Goal: Find specific fact: Find specific fact

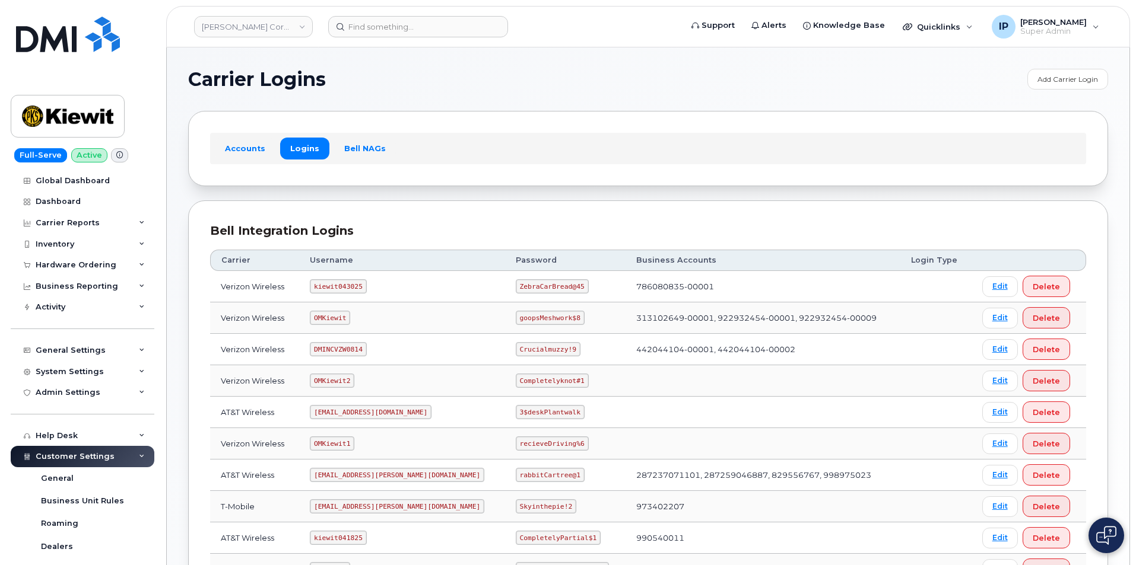
scroll to position [178, 0]
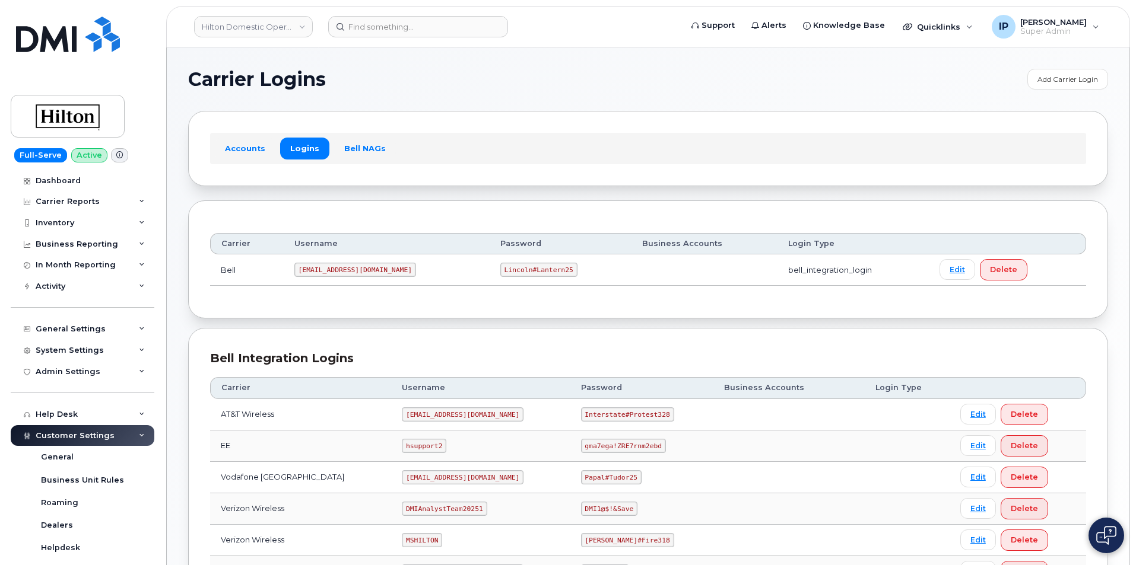
scroll to position [178, 0]
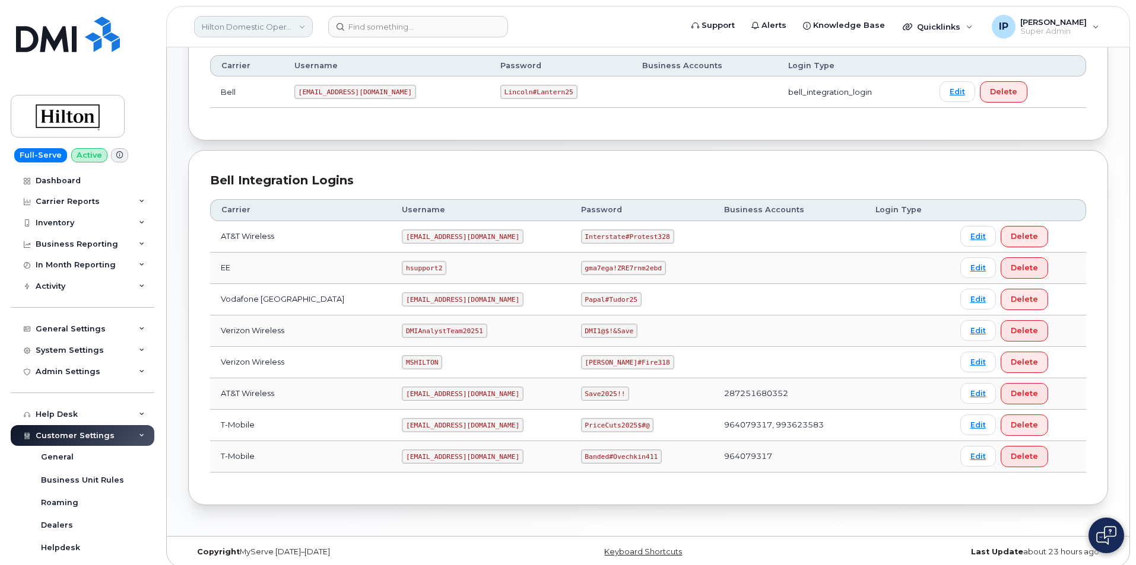
click at [294, 28] on link "Hilton Domestic Operating Company Inc" at bounding box center [253, 26] width 119 height 21
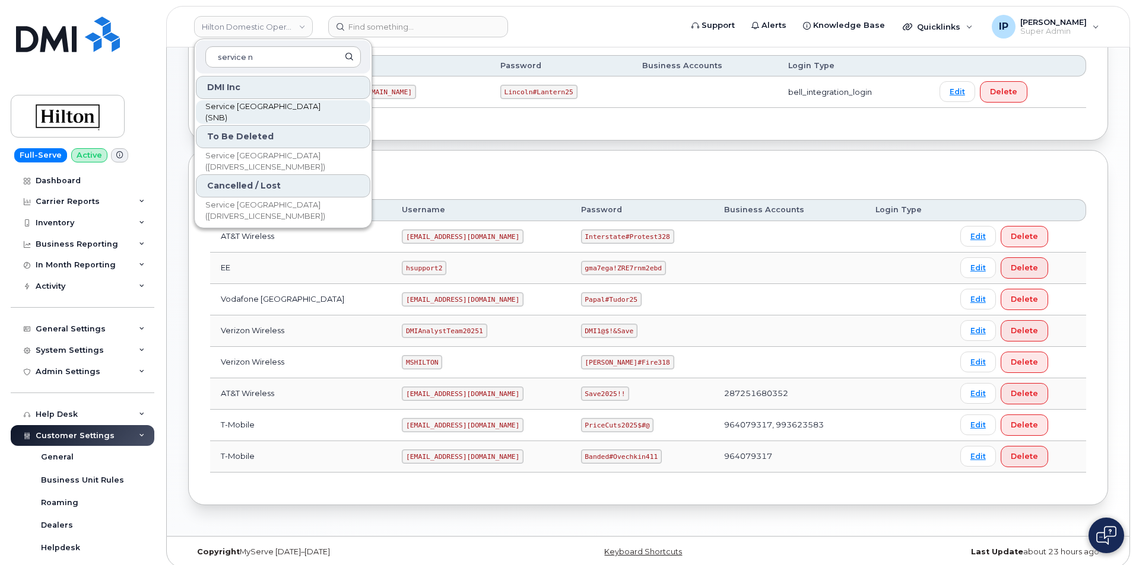
type input "service n"
click at [286, 112] on span "Service New Brunswick (SNB)" at bounding box center [273, 112] width 136 height 23
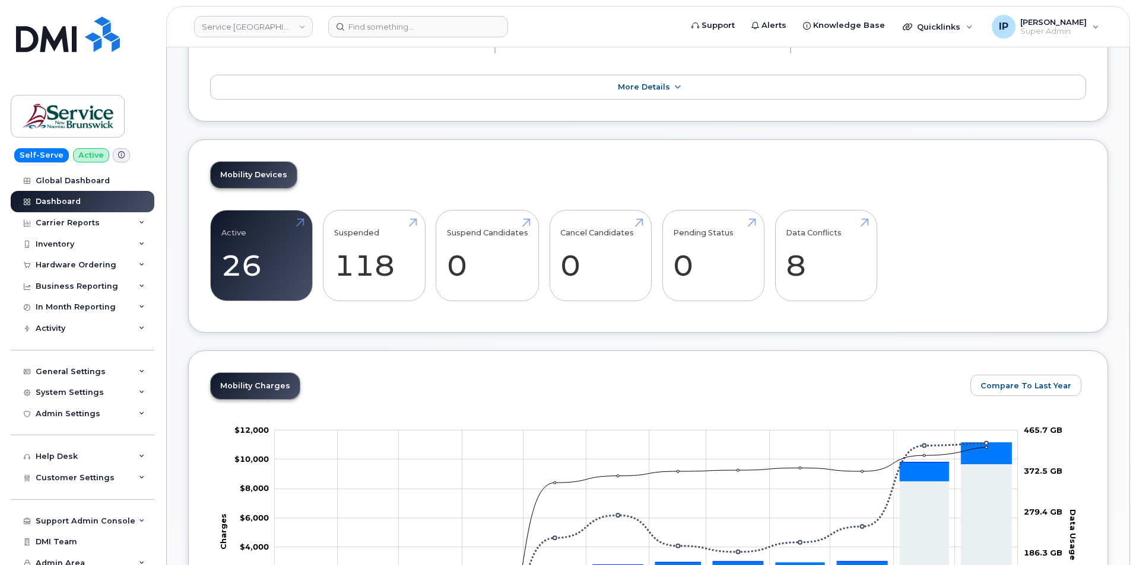
scroll to position [178, 0]
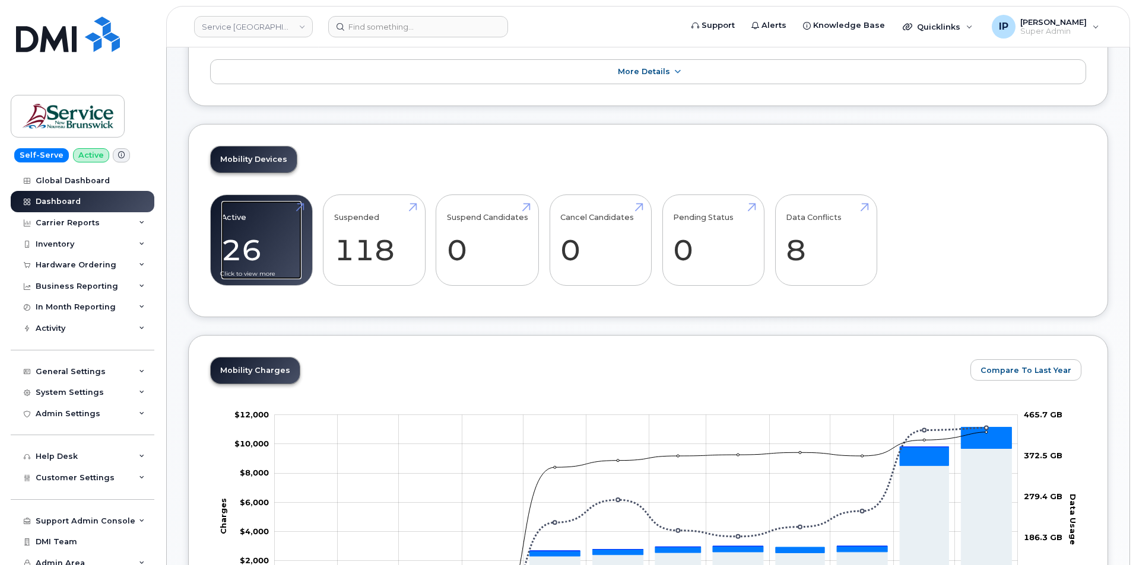
click at [240, 252] on link "Active 26" at bounding box center [261, 240] width 80 height 78
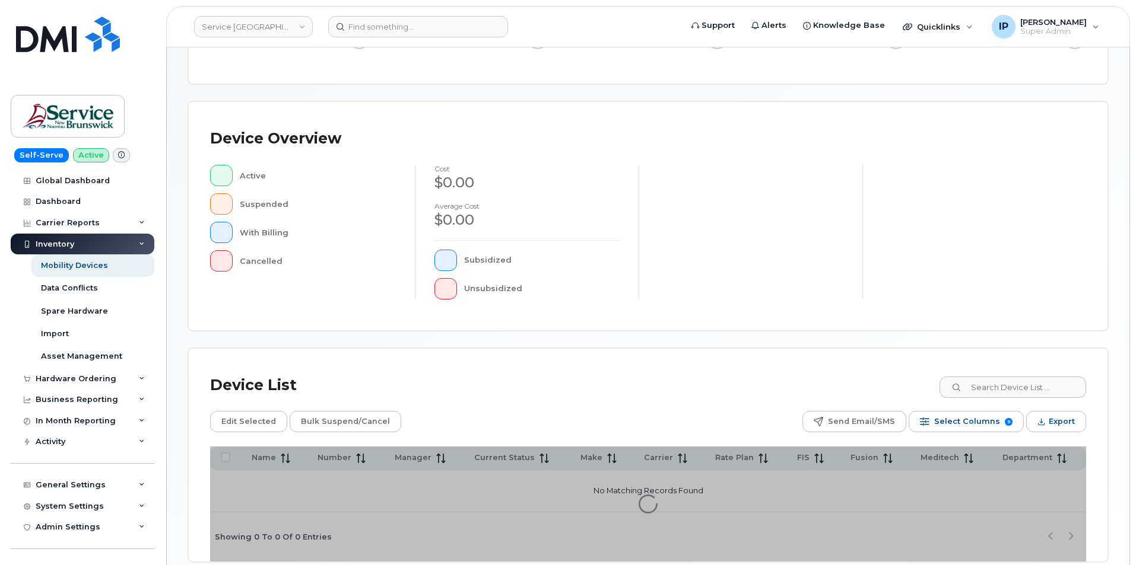
scroll to position [250, 0]
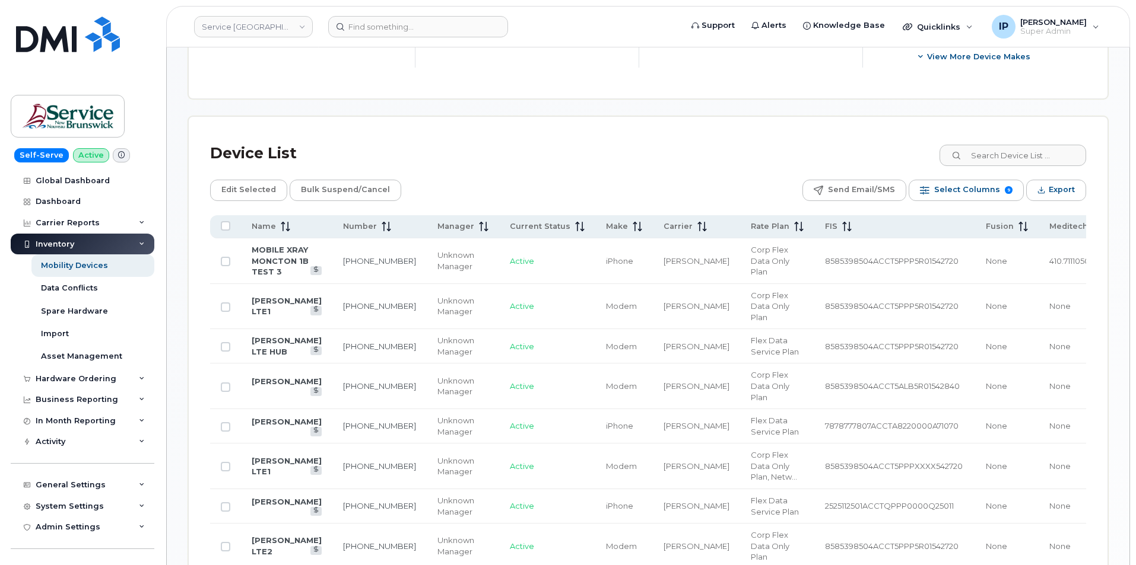
scroll to position [547, 0]
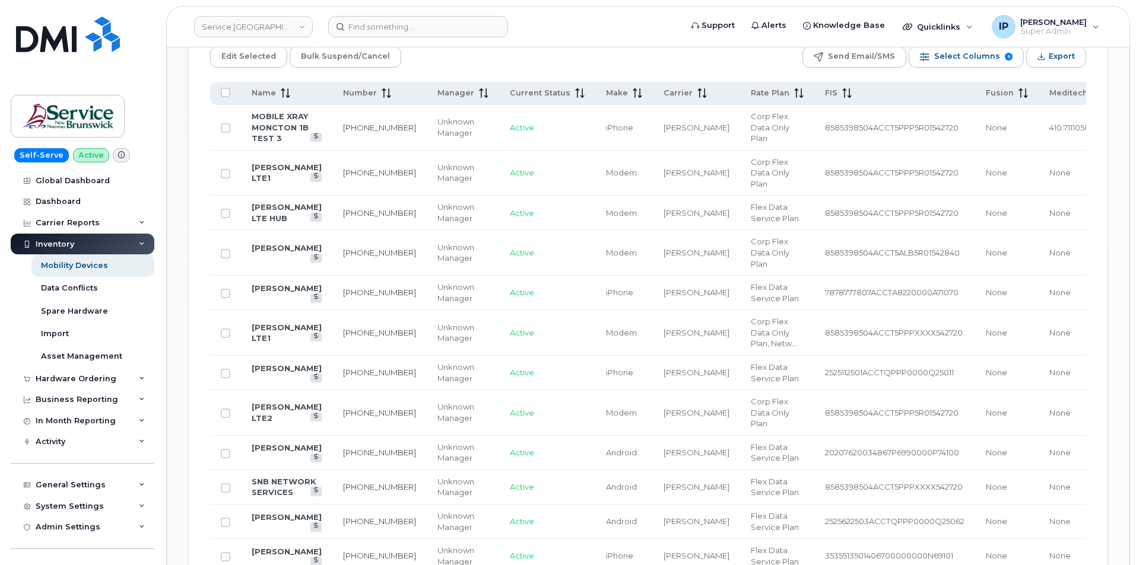
scroll to position [562, 0]
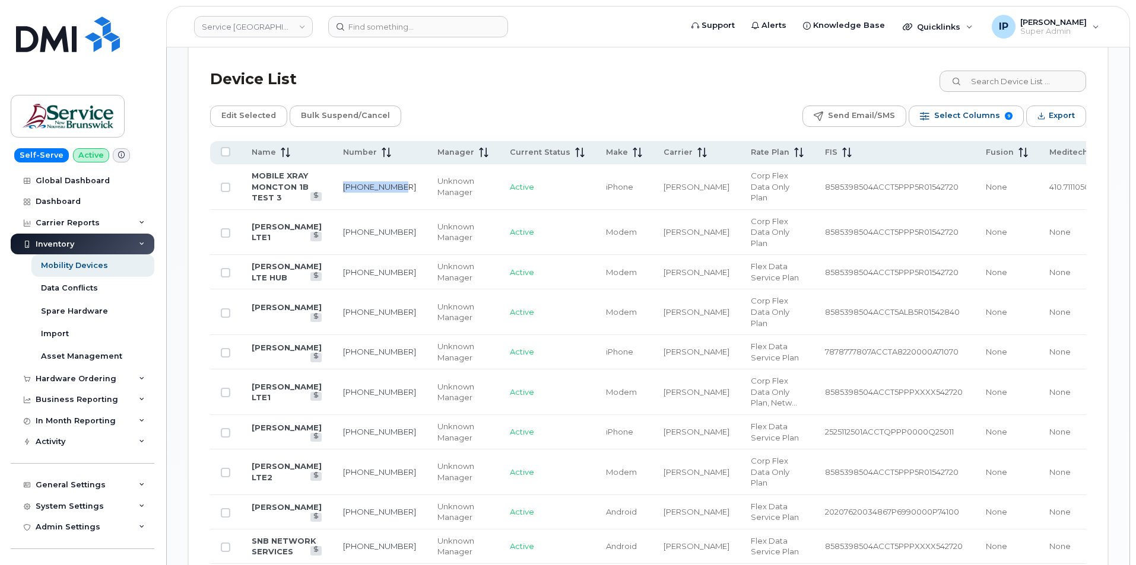
drag, startPoint x: 366, startPoint y: 192, endPoint x: 336, endPoint y: 182, distance: 31.2
click at [336, 182] on td "428-880-2563" at bounding box center [379, 187] width 94 height 46
copy link "428-880-2563"
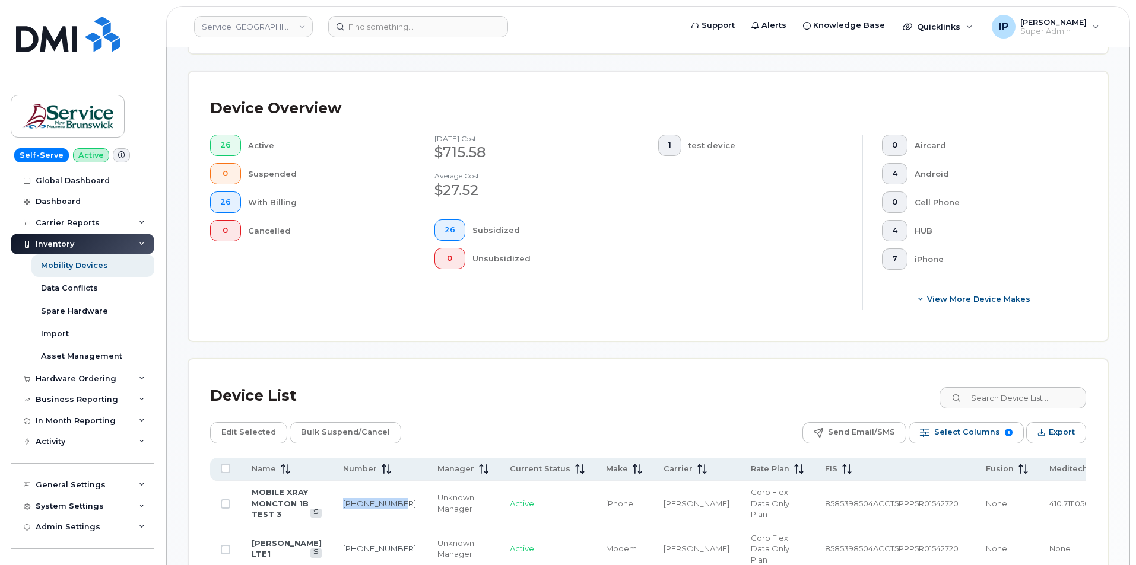
scroll to position [147, 0]
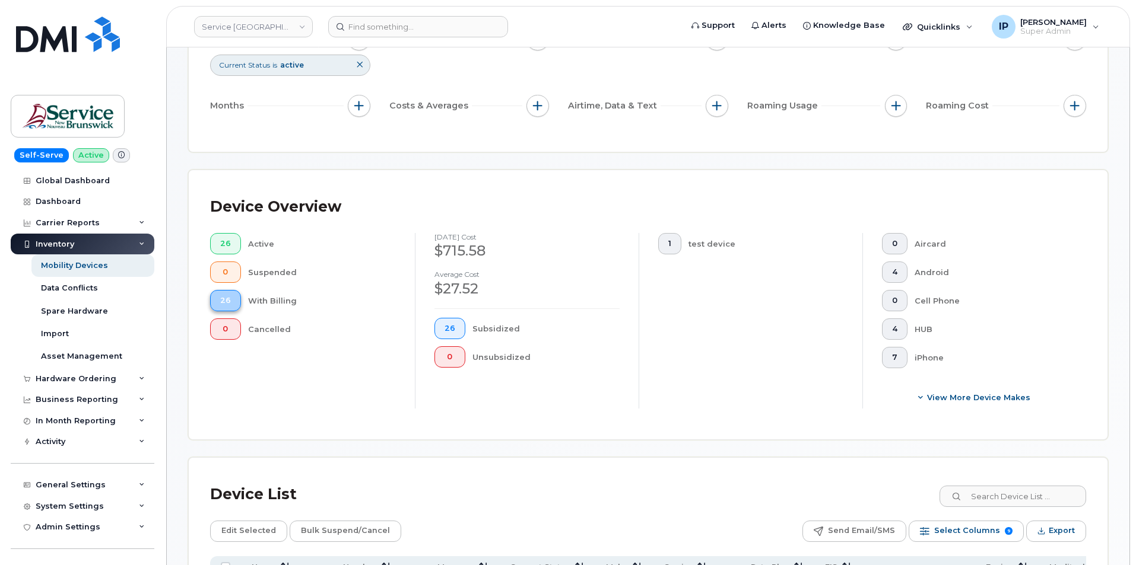
click at [231, 301] on button "26" at bounding box center [225, 300] width 31 height 21
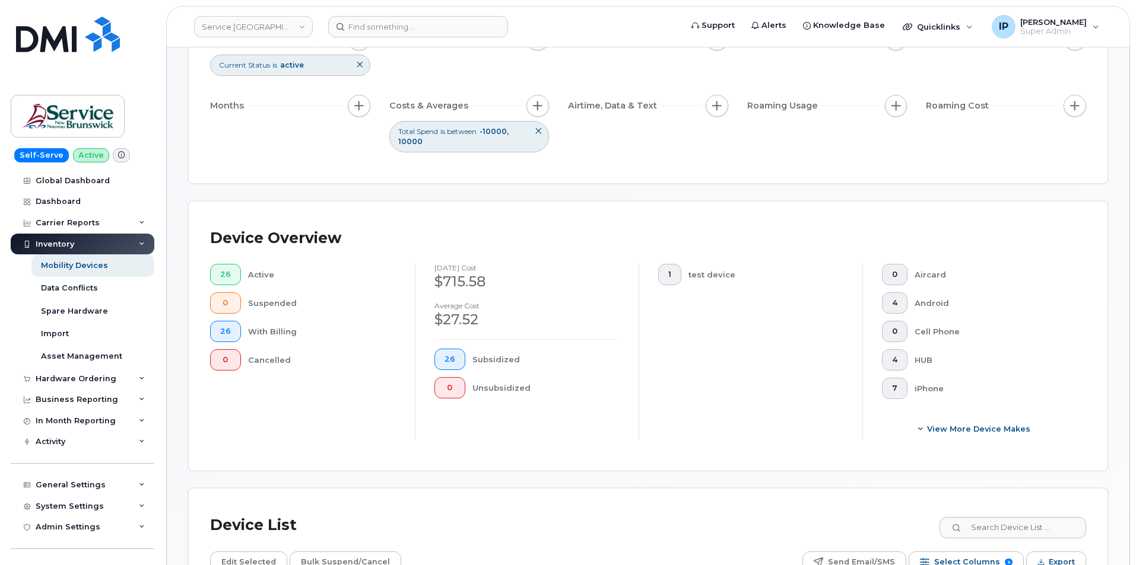
click at [541, 133] on icon at bounding box center [538, 131] width 7 height 7
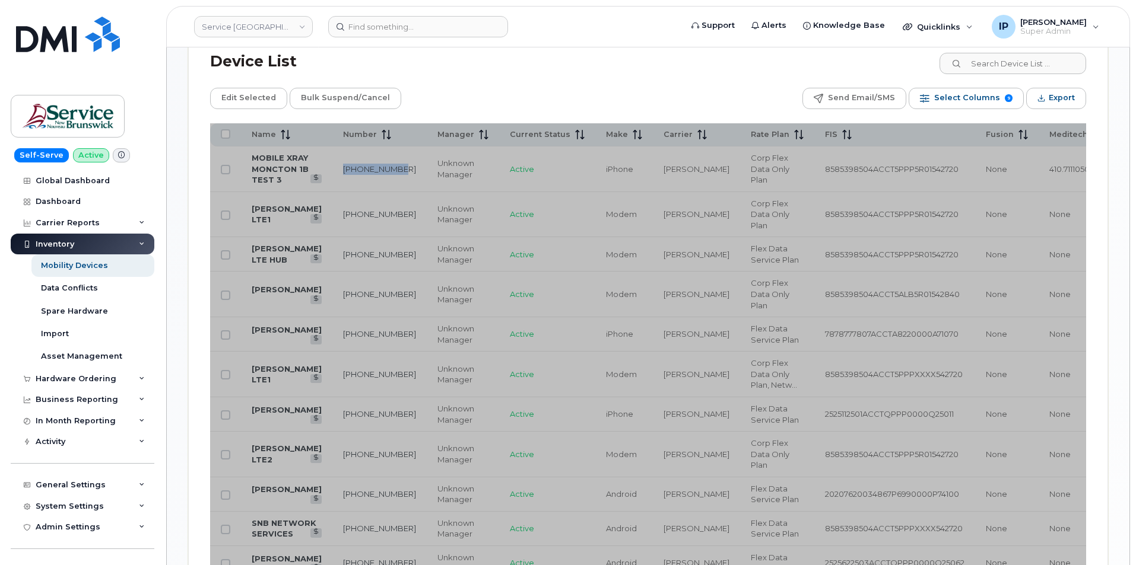
scroll to position [593, 0]
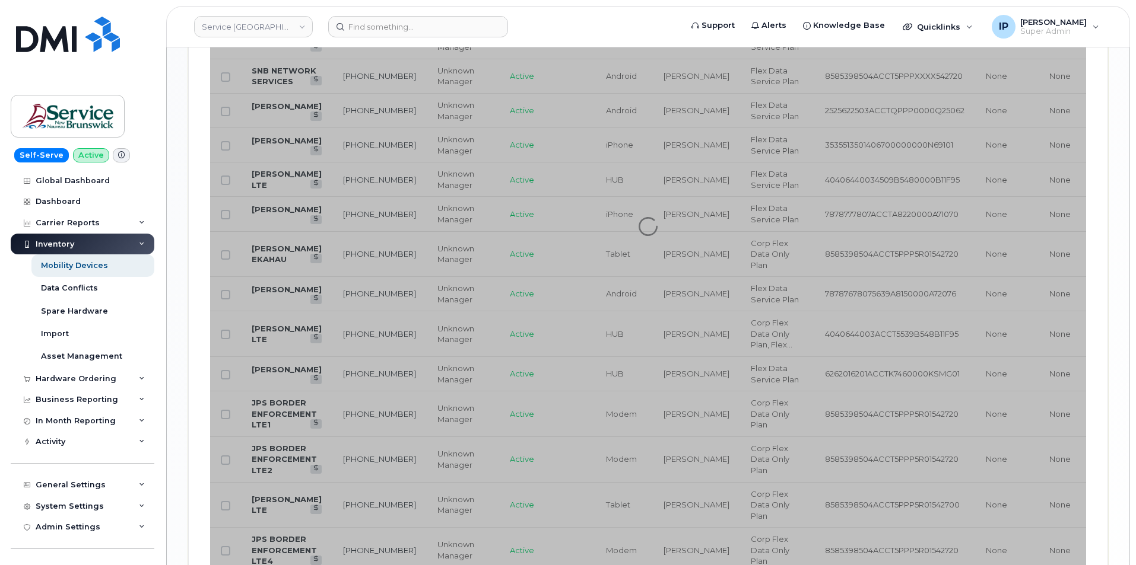
scroll to position [1068, 0]
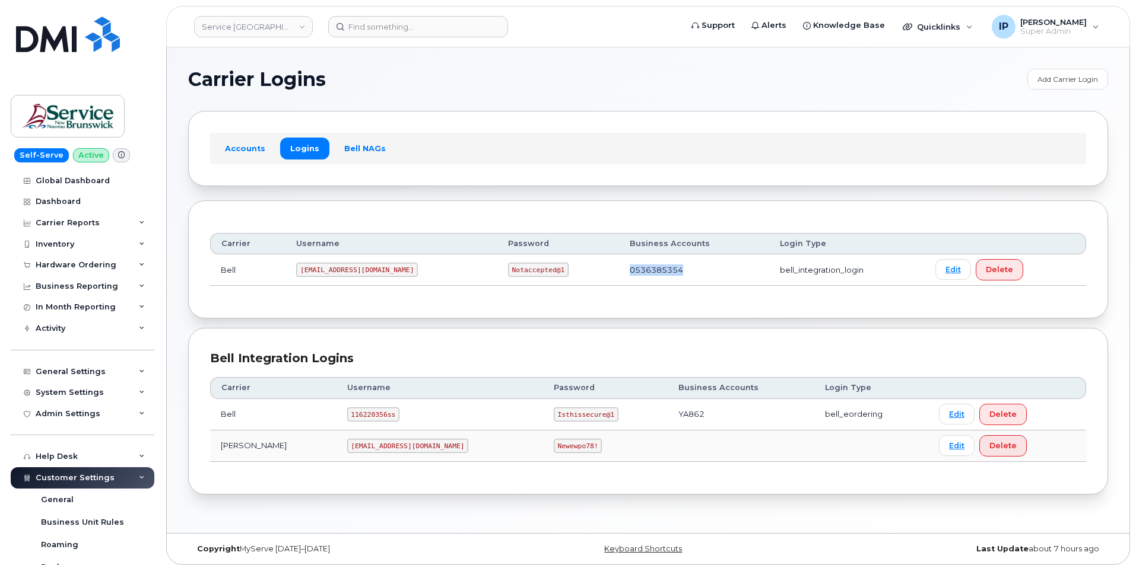
drag, startPoint x: 637, startPoint y: 266, endPoint x: 578, endPoint y: 272, distance: 59.6
click at [619, 272] on td "0536385354" at bounding box center [694, 270] width 150 height 31
copy td "0536385354"
click at [87, 113] on img at bounding box center [67, 116] width 91 height 34
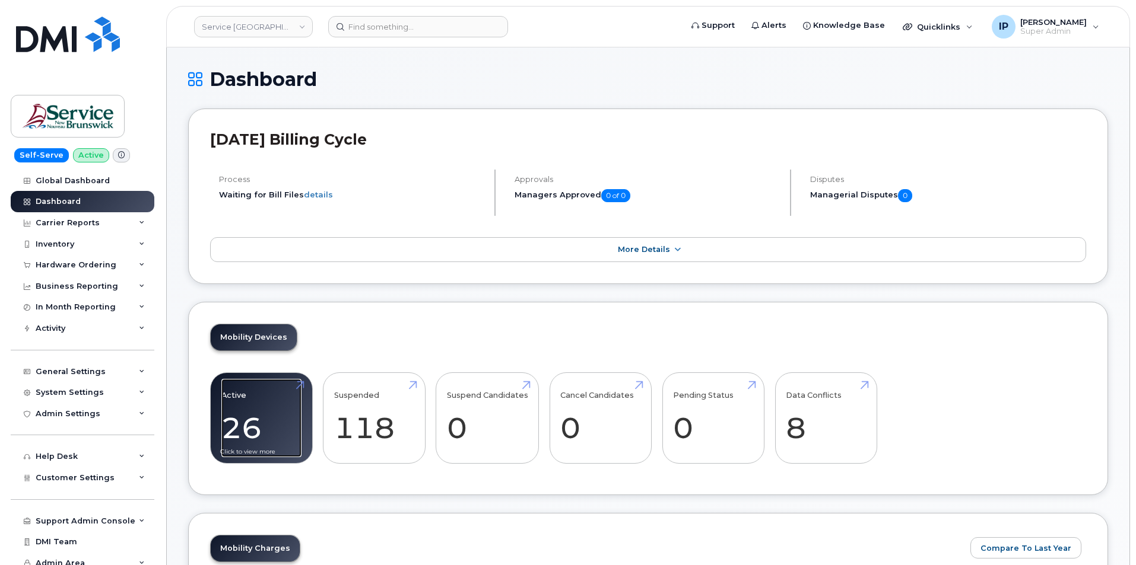
click at [255, 430] on link "Active 26" at bounding box center [261, 418] width 80 height 78
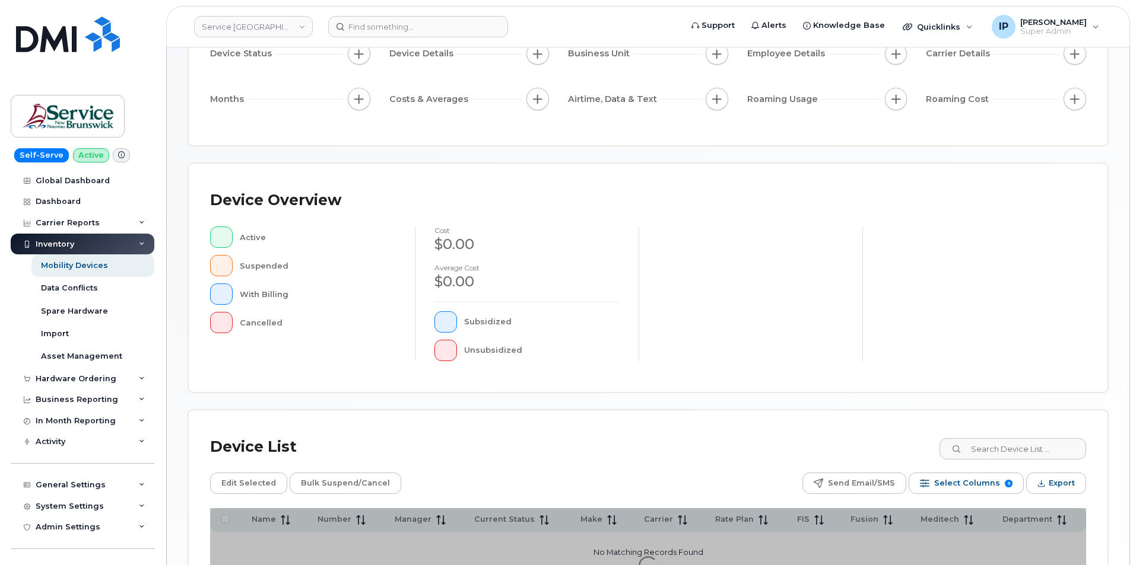
scroll to position [250, 0]
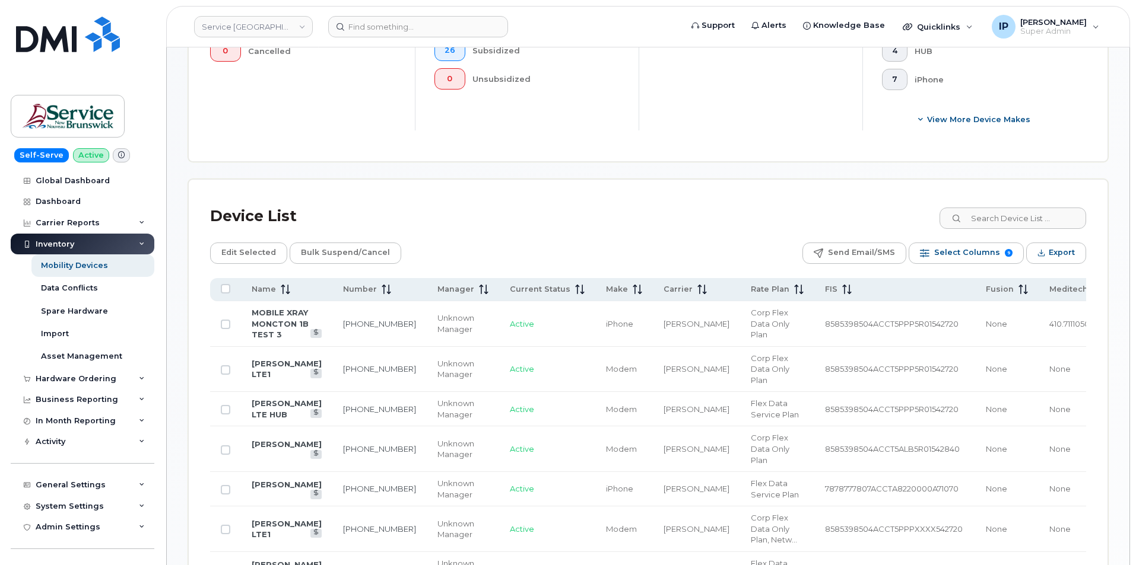
scroll to position [428, 0]
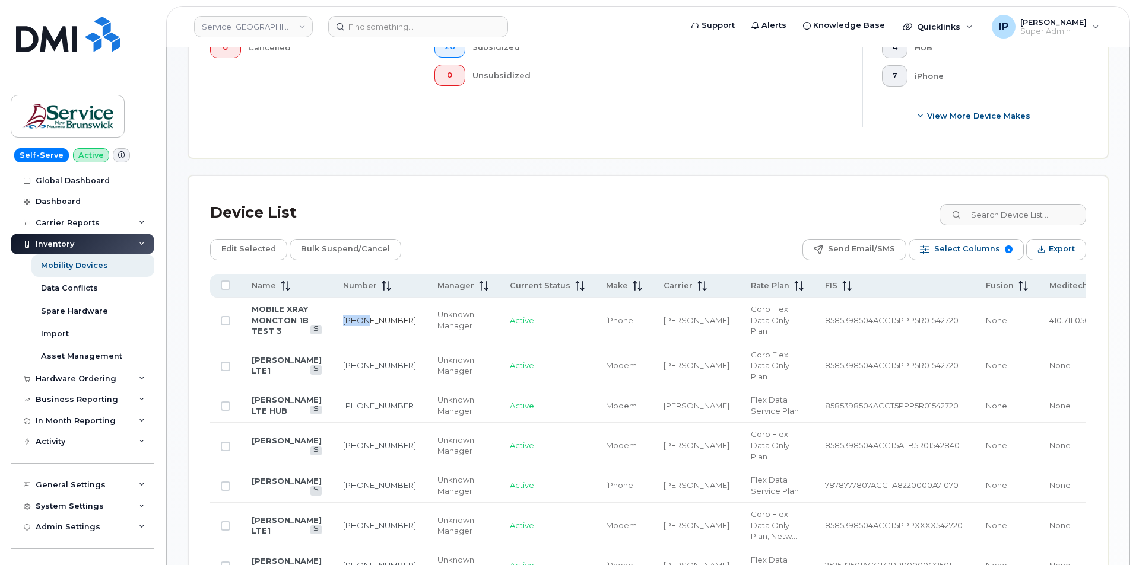
drag, startPoint x: 359, startPoint y: 320, endPoint x: 344, endPoint y: 323, distance: 15.1
click at [336, 317] on td "428-880-2563" at bounding box center [379, 321] width 94 height 46
drag, startPoint x: 361, startPoint y: 325, endPoint x: 336, endPoint y: 313, distance: 28.1
click at [336, 313] on td "428-880-2563" at bounding box center [379, 321] width 94 height 46
copy link "428-880-2563"
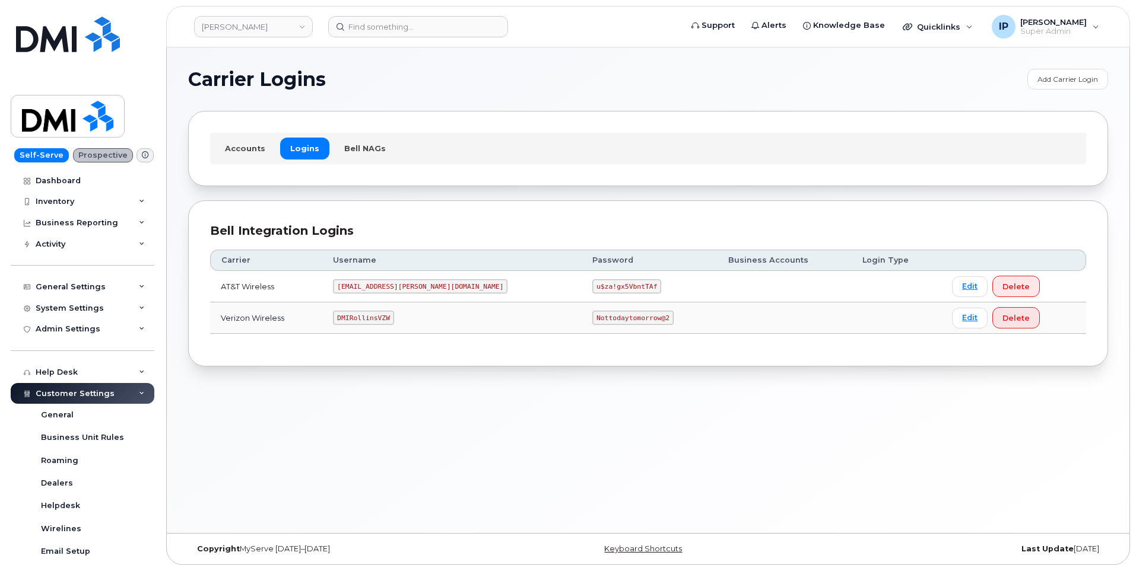
scroll to position [6, 0]
